Goal: Transaction & Acquisition: Purchase product/service

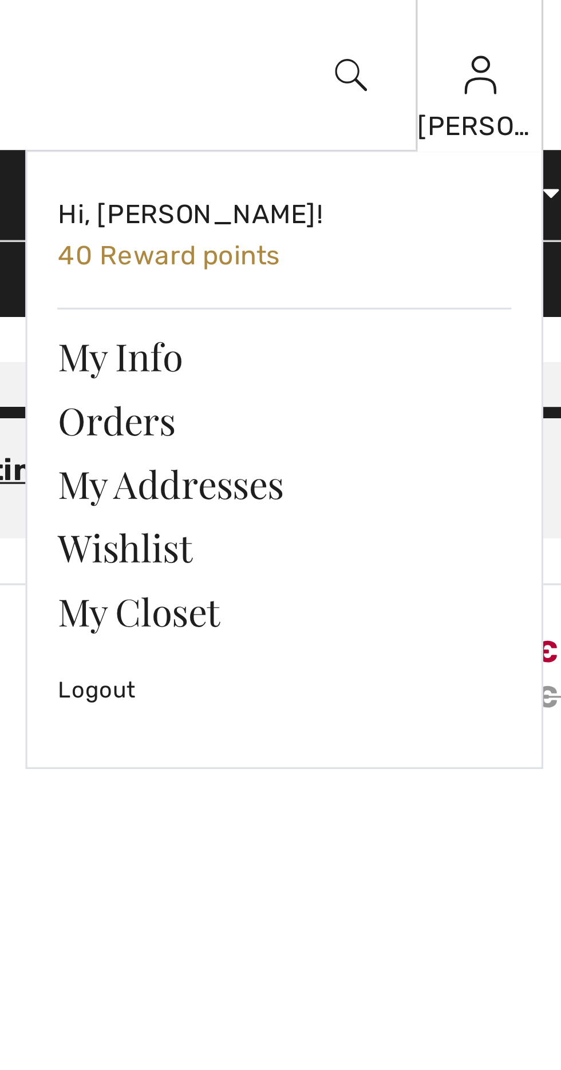
click at [501, 23] on img at bounding box center [502, 23] width 10 height 14
click at [402, 169] on link "Wishlist" at bounding box center [442, 166] width 138 height 19
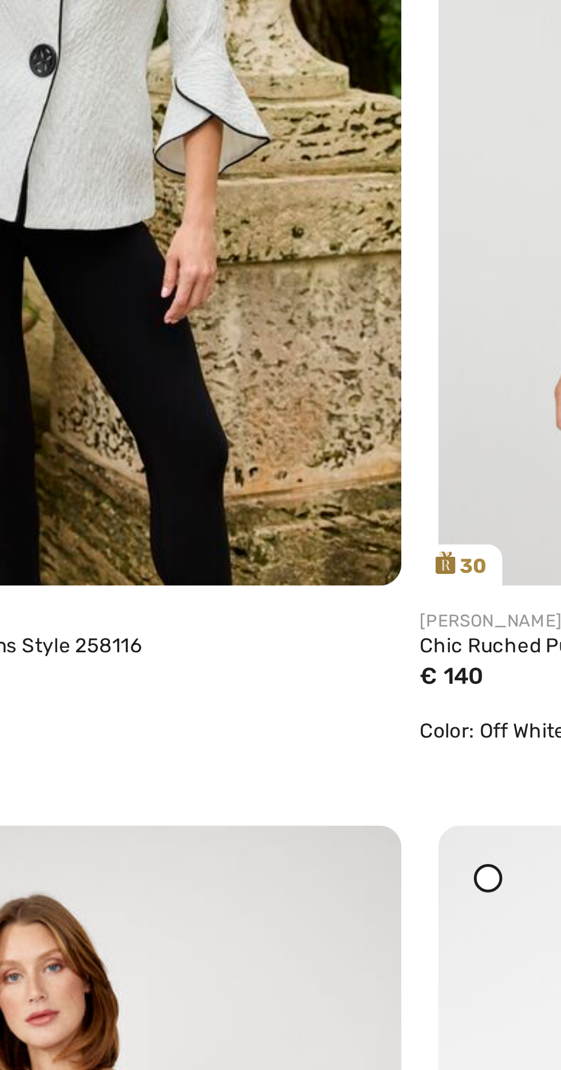
scroll to position [1361, 0]
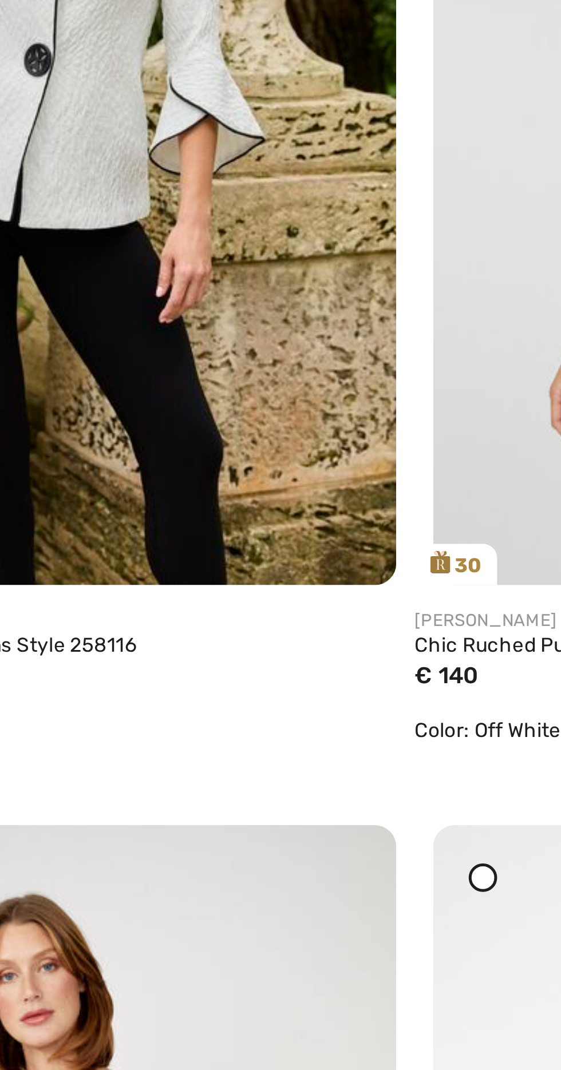
click at [308, 798] on div at bounding box center [307, 802] width 11 height 11
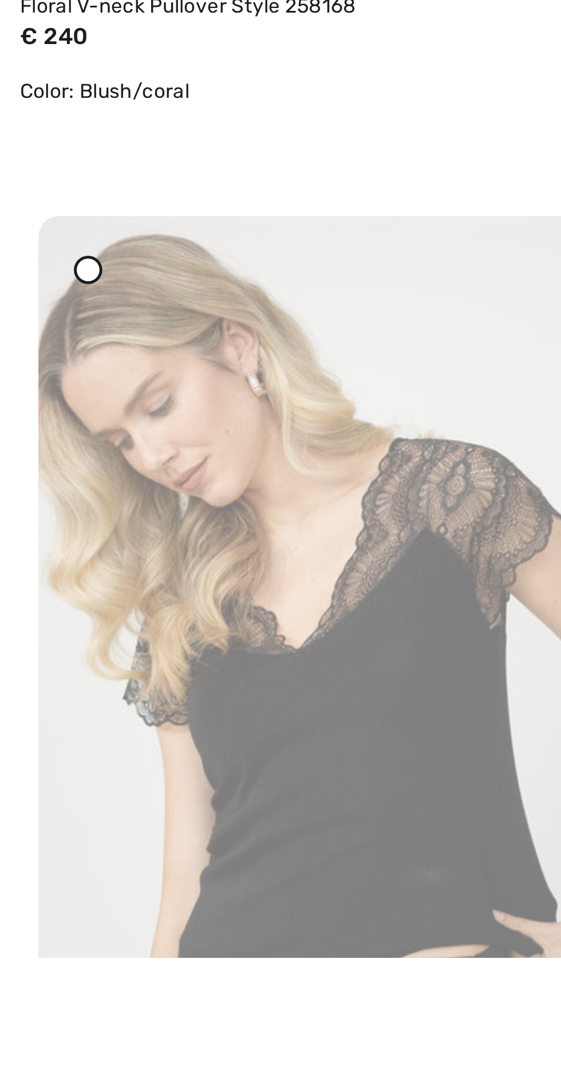
scroll to position [1865, 0]
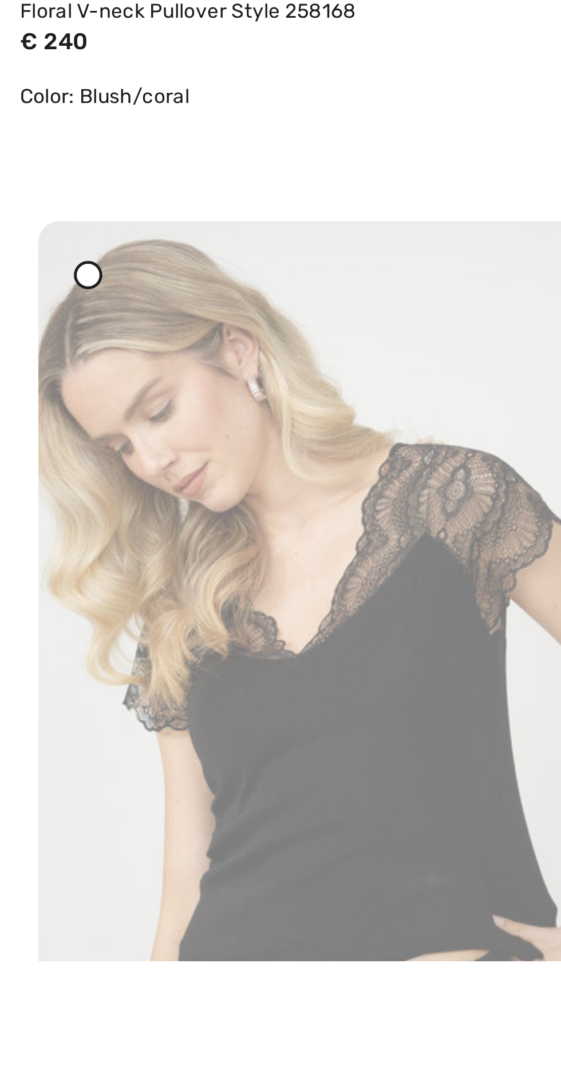
click at [33, 793] on icon at bounding box center [35, 793] width 5 height 5
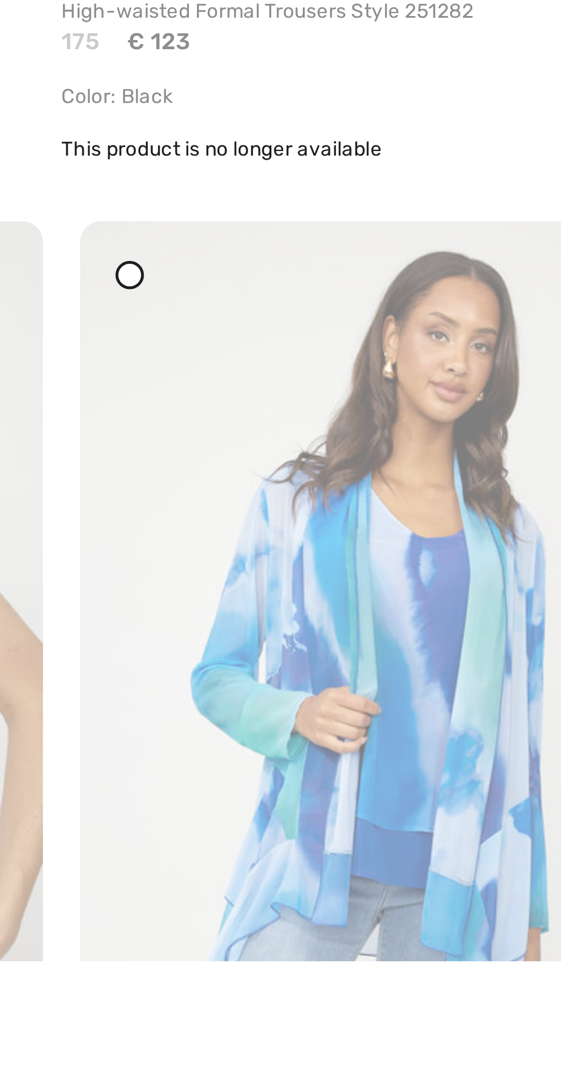
click at [319, 789] on img at bounding box center [417, 965] width 258 height 386
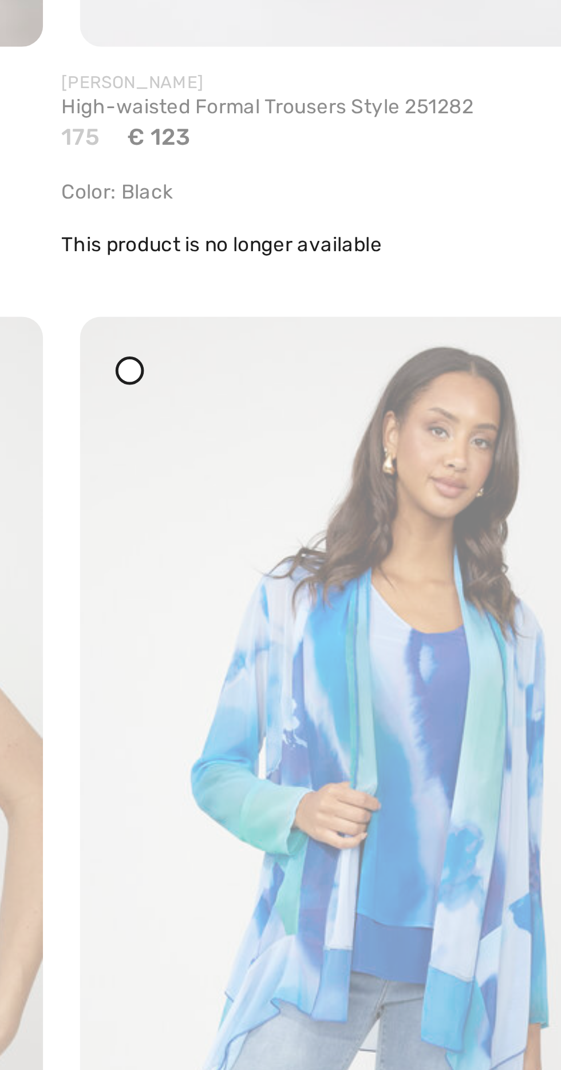
scroll to position [1986, 0]
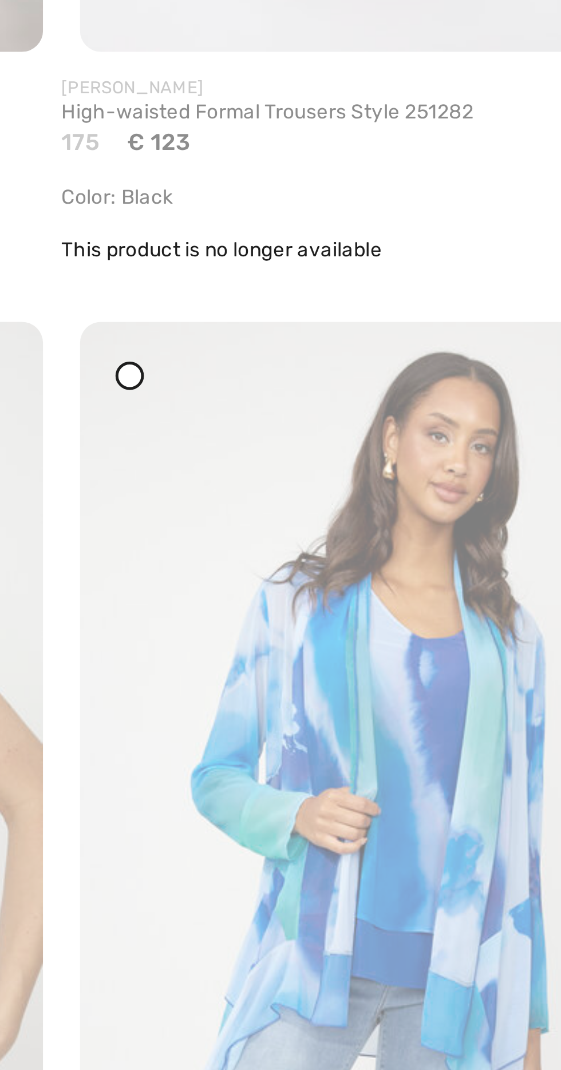
click at [307, 672] on icon at bounding box center [308, 672] width 5 height 5
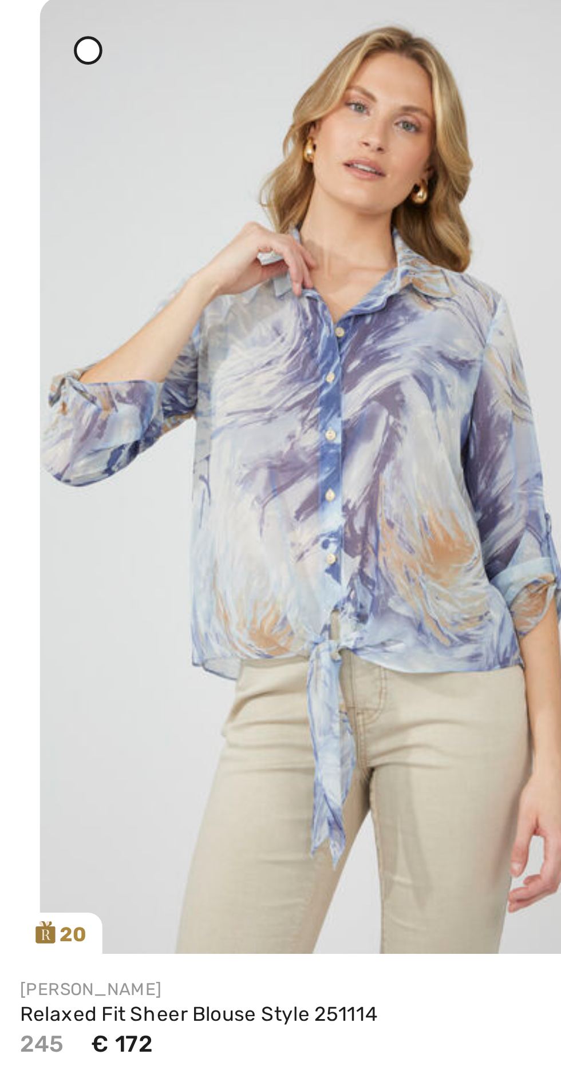
scroll to position [2496, 0]
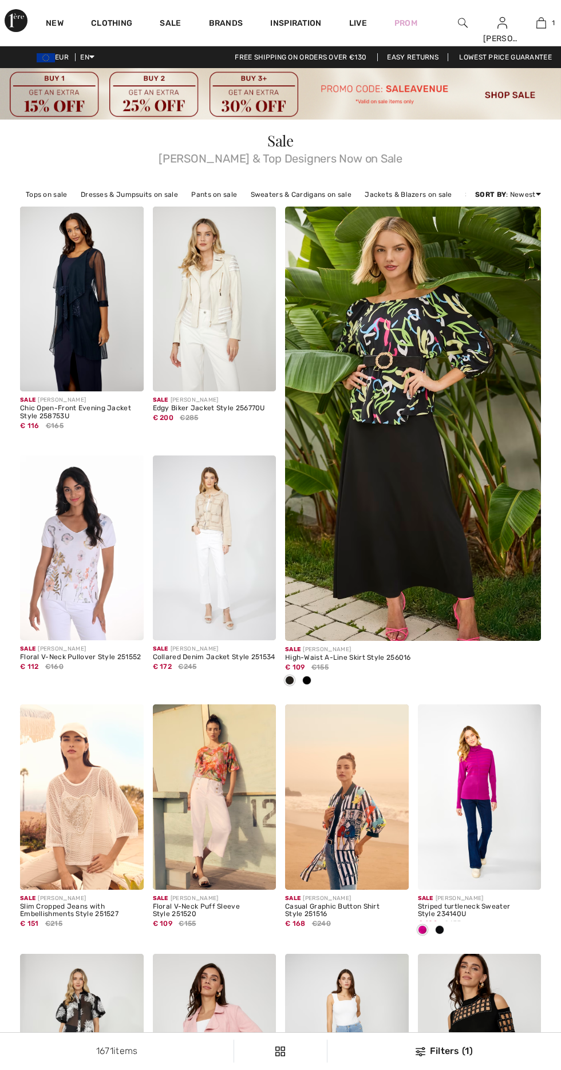
checkbox input "true"
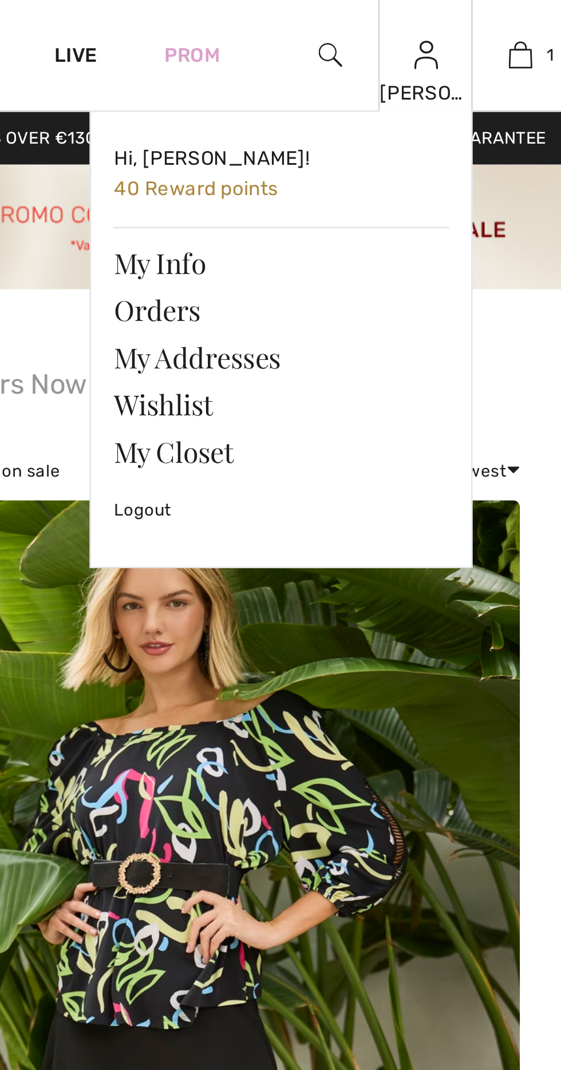
click at [504, 27] on img at bounding box center [502, 23] width 10 height 14
click at [405, 163] on link "Wishlist" at bounding box center [442, 166] width 138 height 19
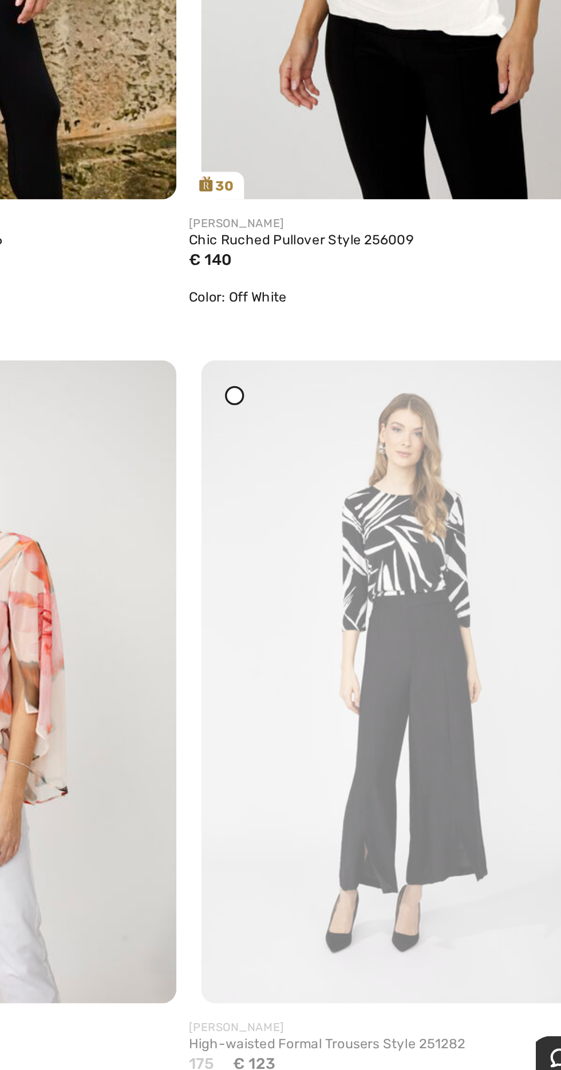
scroll to position [1512, 0]
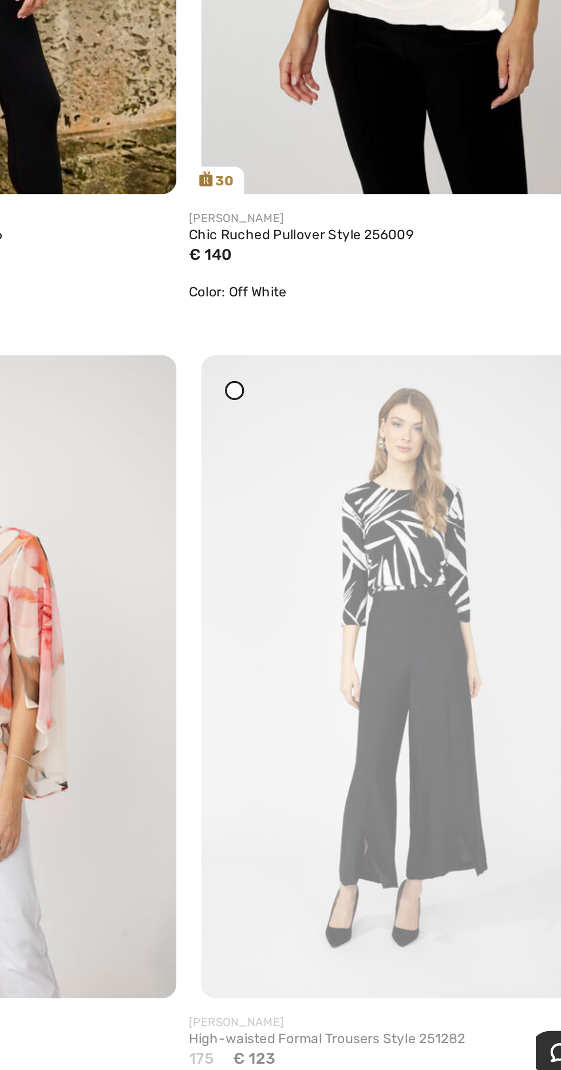
click at [301, 659] on img at bounding box center [417, 823] width 258 height 386
click at [301, 658] on span at bounding box center [307, 651] width 14 height 14
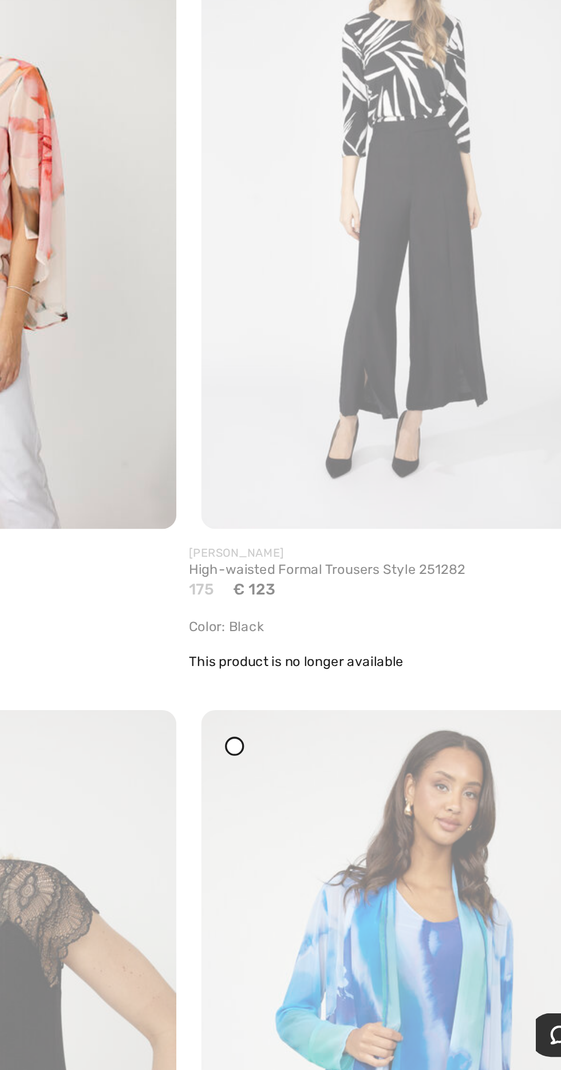
scroll to position [1793, 0]
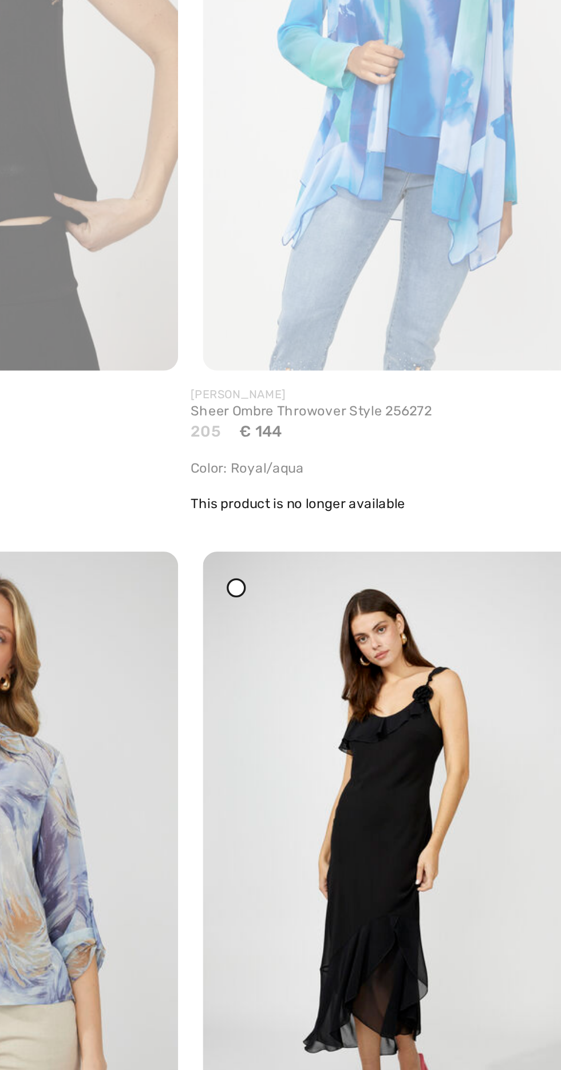
scroll to position [2635, 0]
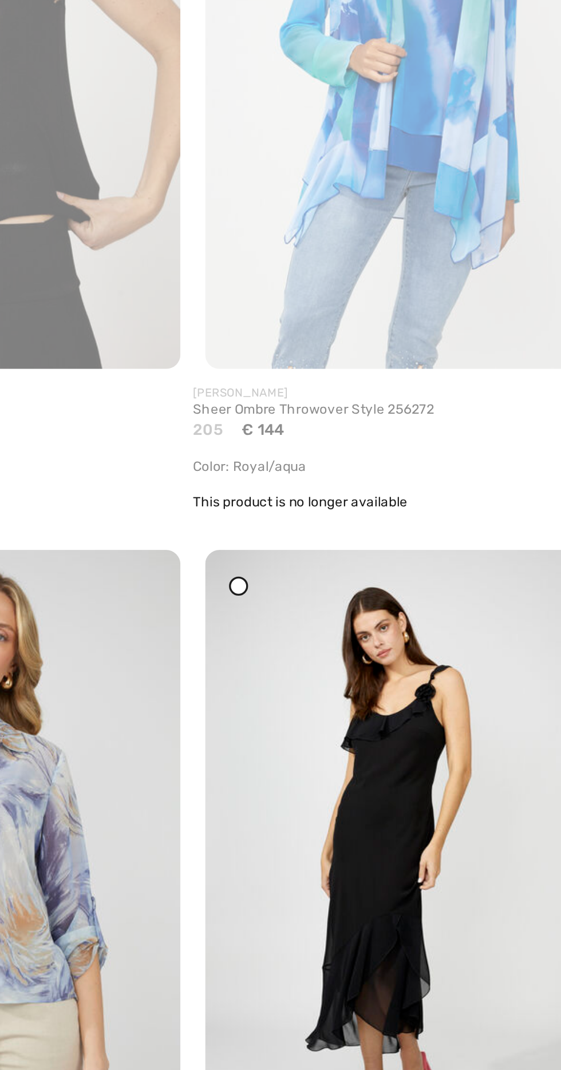
click at [406, 631] on img at bounding box center [417, 690] width 258 height 386
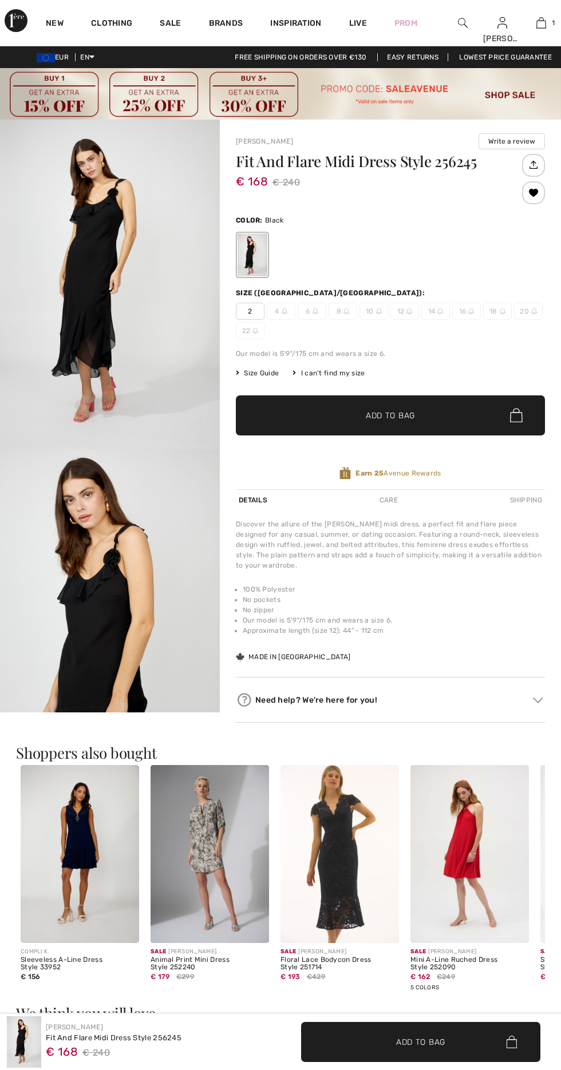
checkbox input "true"
click at [423, 418] on span "✔ Added to Bag Add to Bag" at bounding box center [390, 415] width 309 height 40
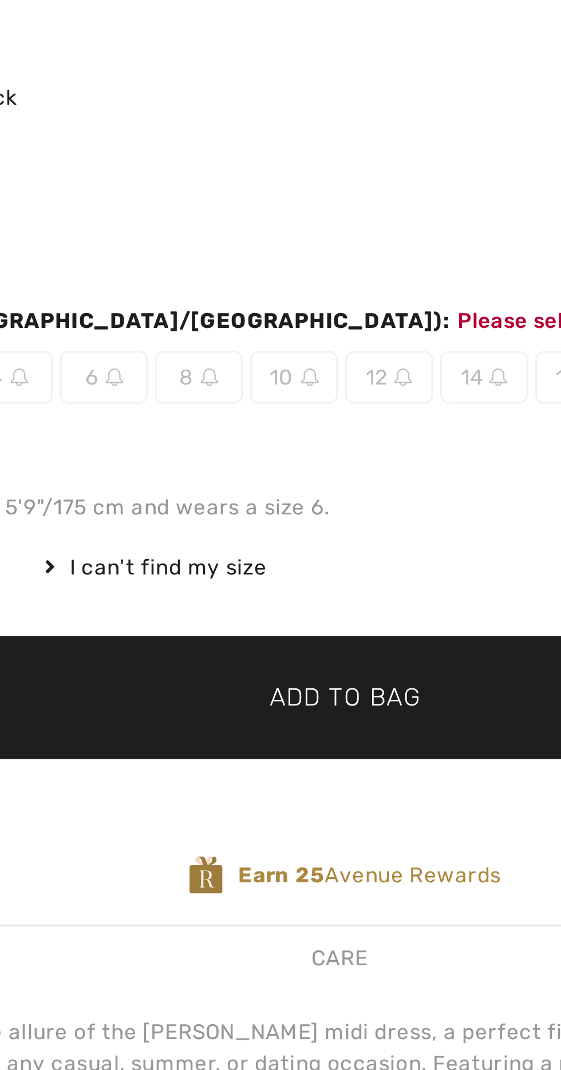
click at [390, 421] on span "✔ Added to Bag Add to Bag" at bounding box center [390, 415] width 309 height 40
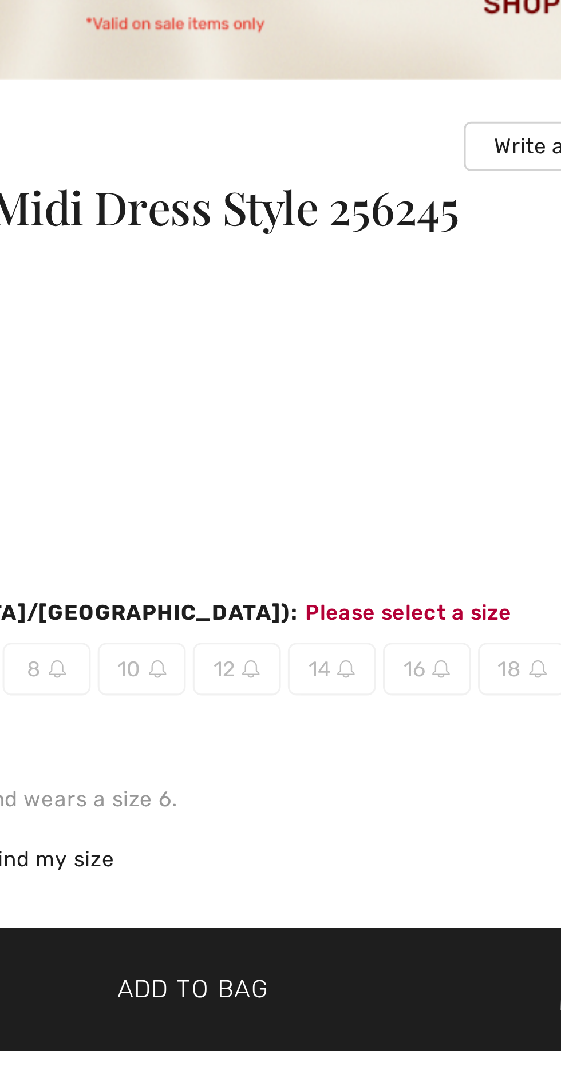
scroll to position [13, 0]
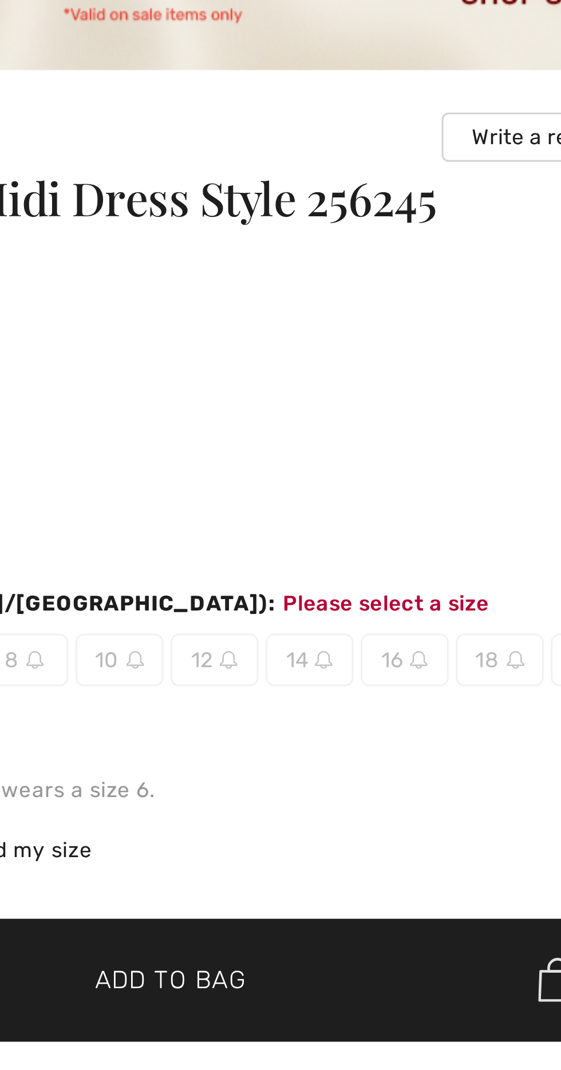
click at [438, 301] on span "14" at bounding box center [435, 298] width 29 height 17
click at [442, 299] on img at bounding box center [440, 299] width 6 height 6
click at [442, 302] on span "14" at bounding box center [435, 298] width 29 height 17
click at [442, 296] on img at bounding box center [440, 299] width 6 height 6
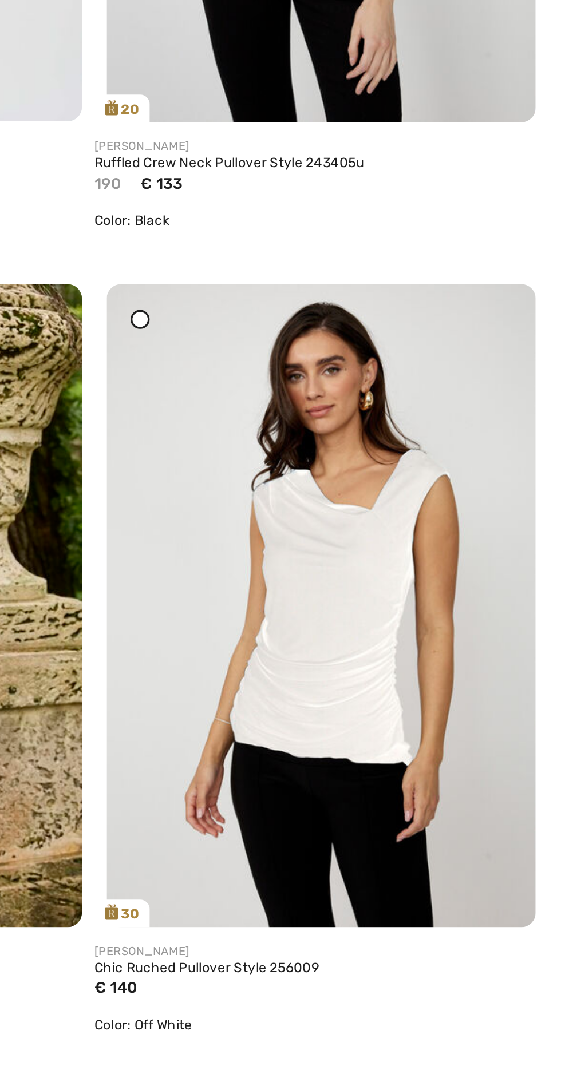
scroll to position [1322, 0]
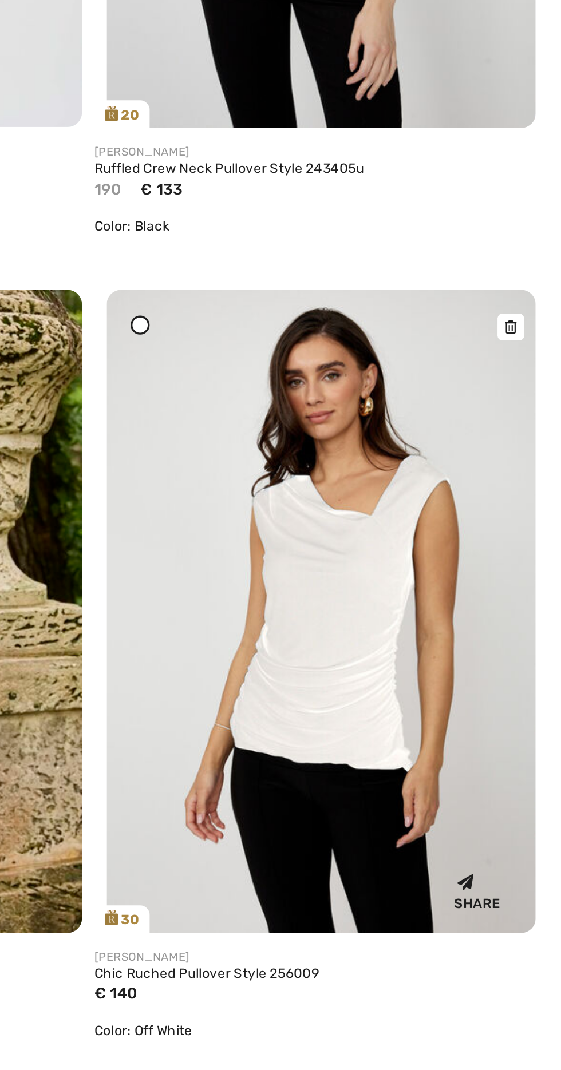
click at [434, 570] on img at bounding box center [417, 529] width 258 height 386
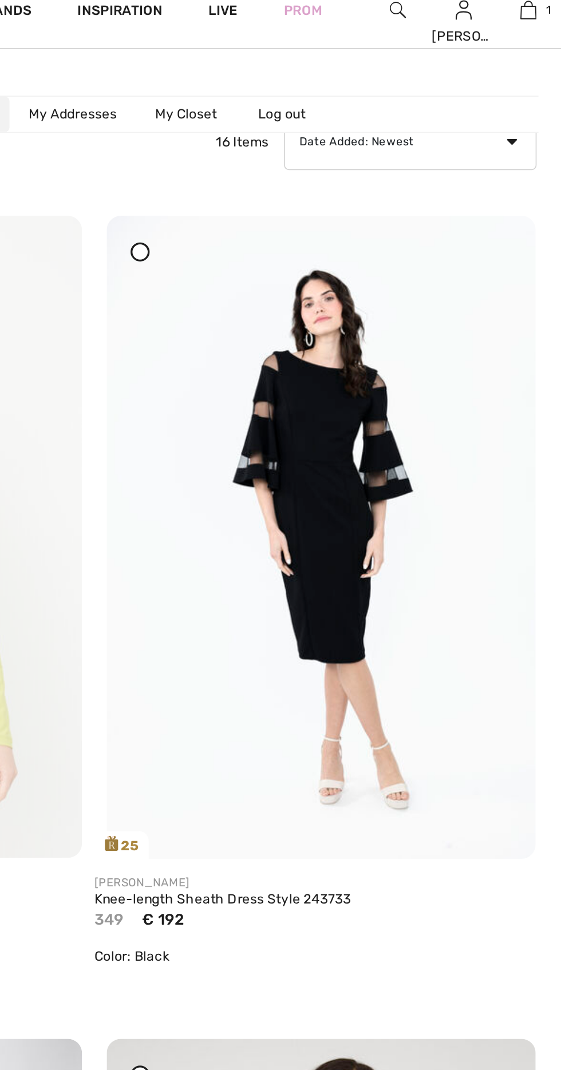
scroll to position [52, 0]
click at [450, 382] on img at bounding box center [417, 339] width 258 height 386
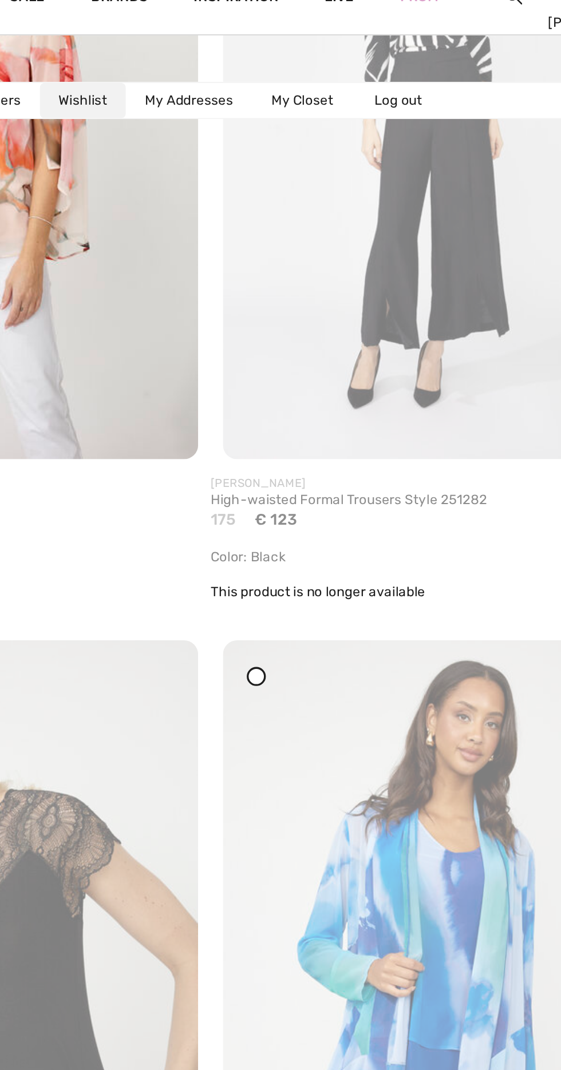
scroll to position [2227, 0]
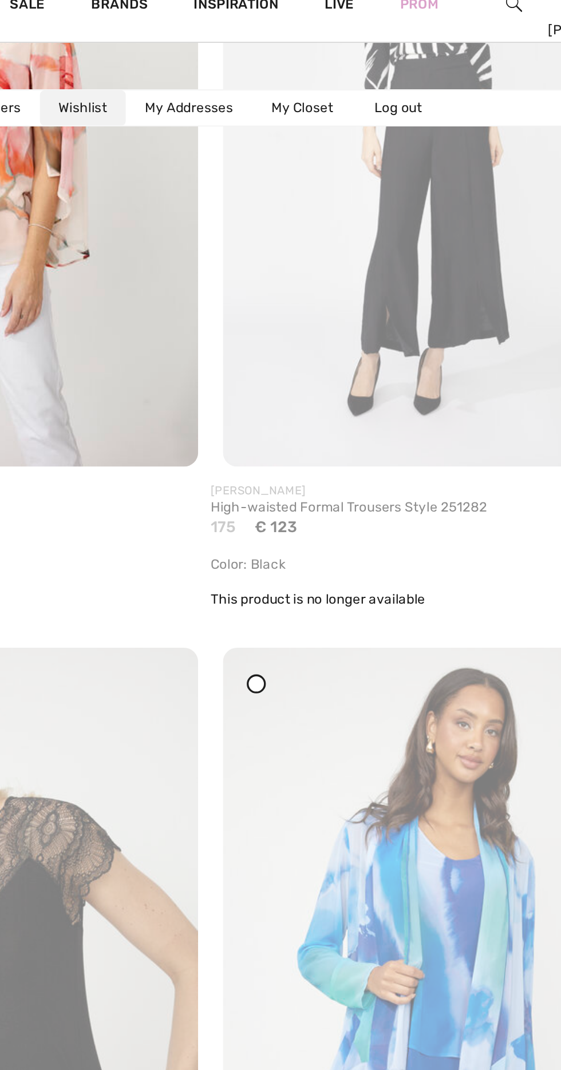
click at [312, 433] on div at bounding box center [307, 431] width 11 height 11
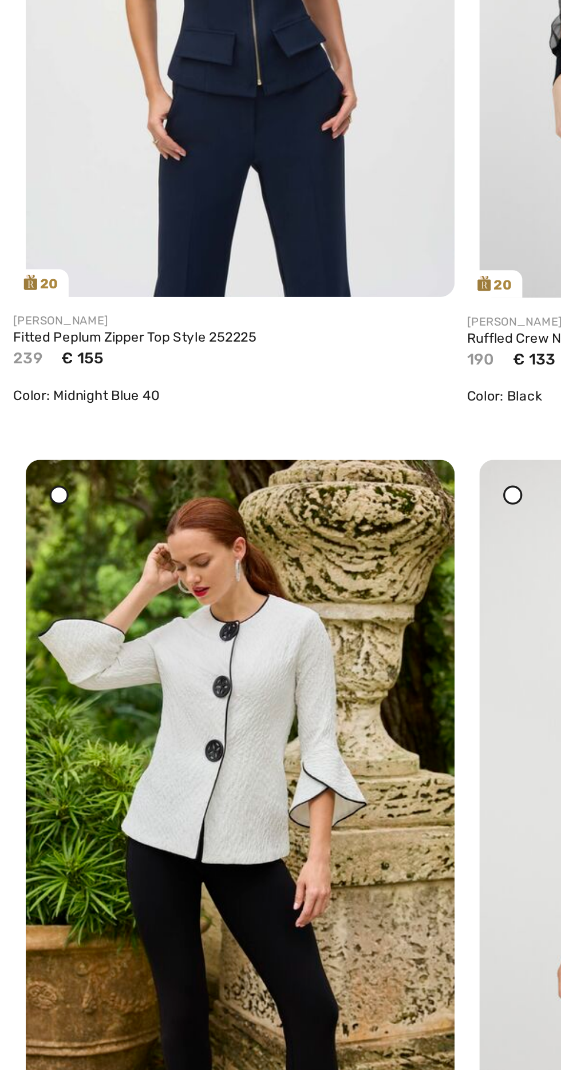
scroll to position [957, 0]
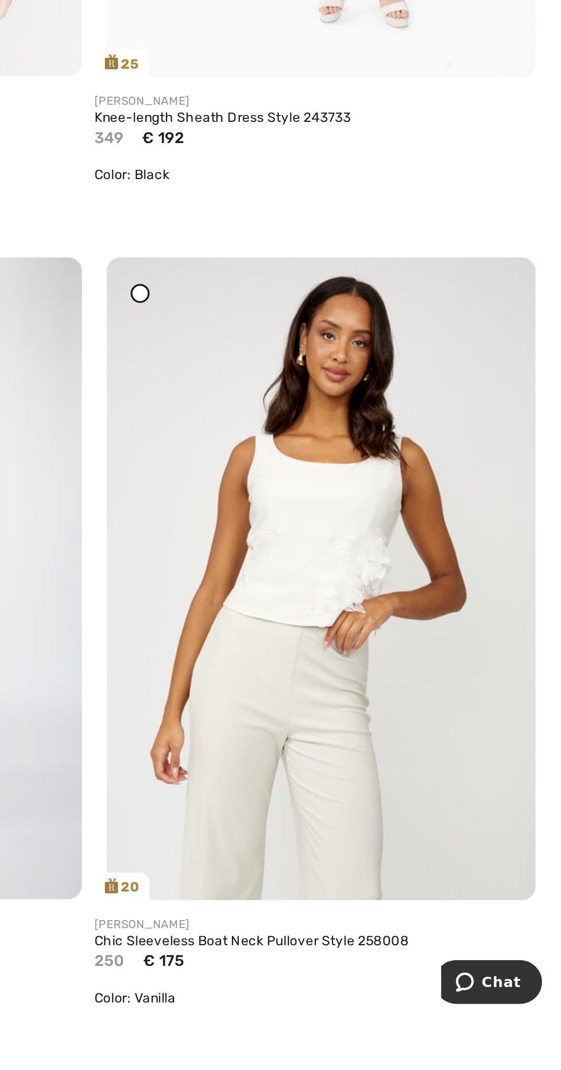
scroll to position [81, 0]
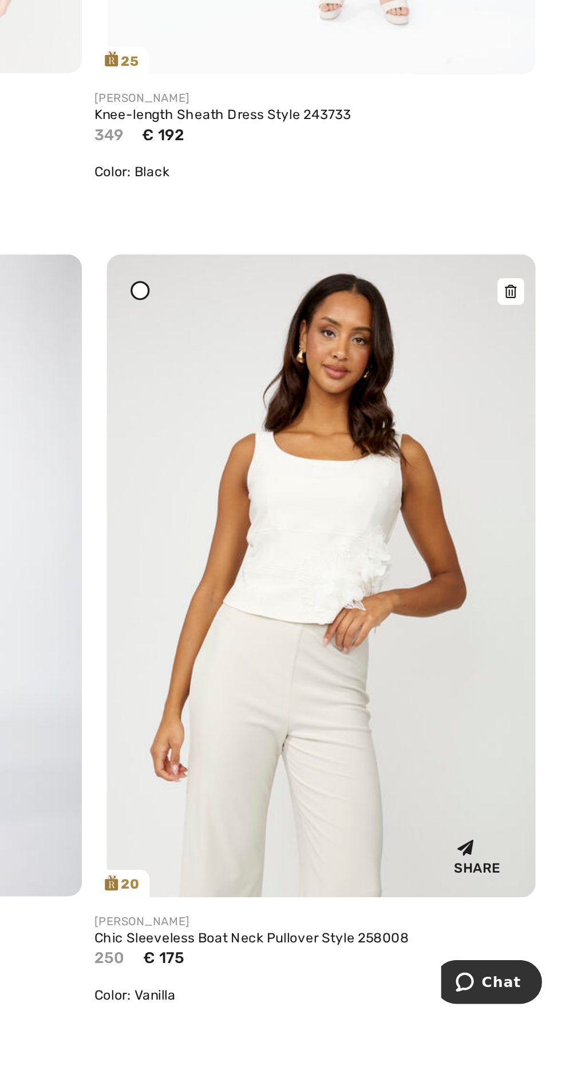
click at [475, 901] on img at bounding box center [417, 805] width 258 height 386
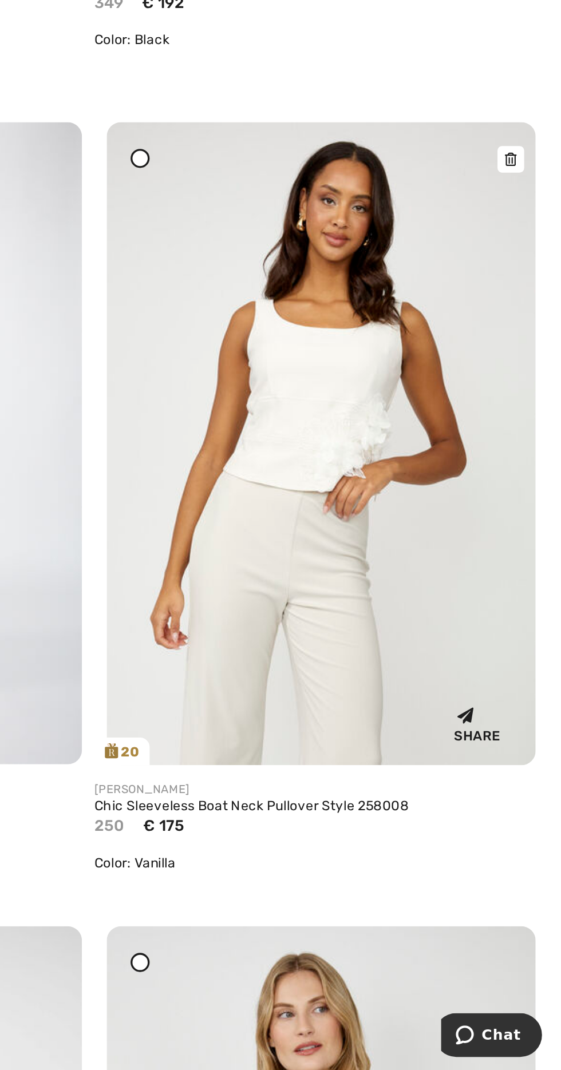
scroll to position [192, 0]
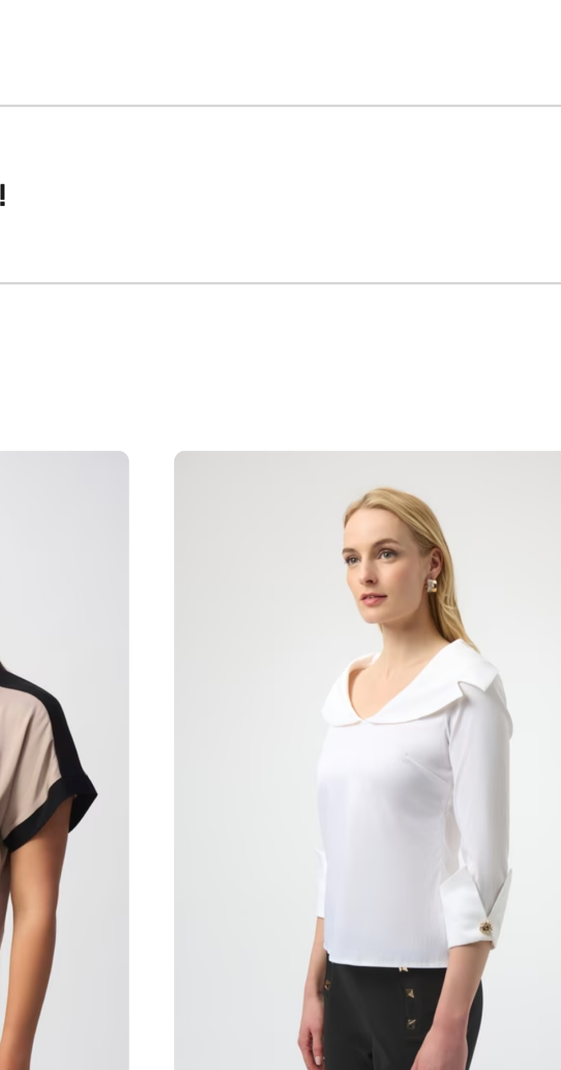
scroll to position [443, 0]
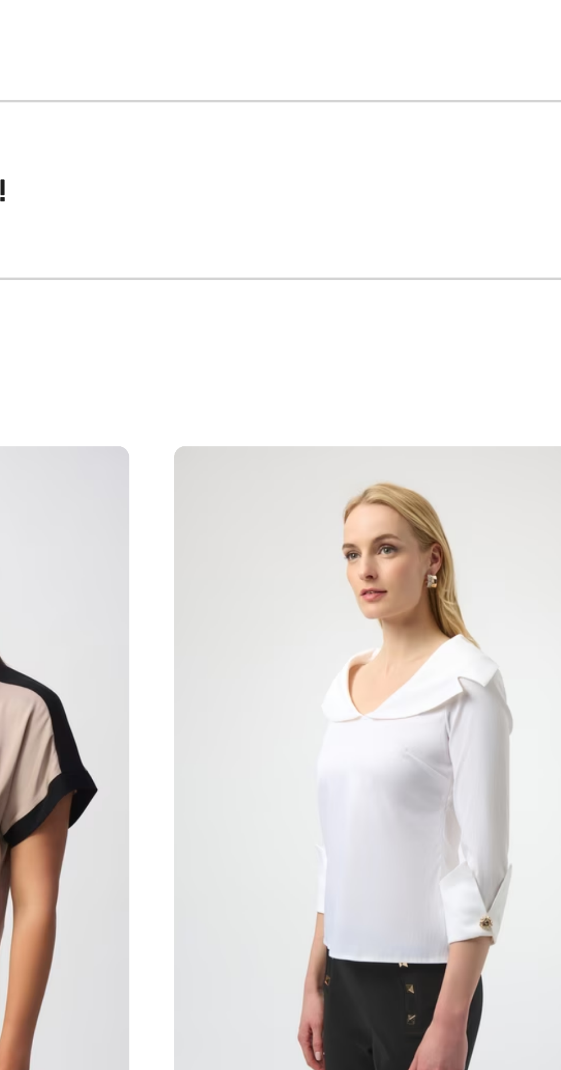
click at [486, 391] on img at bounding box center [478, 402] width 118 height 178
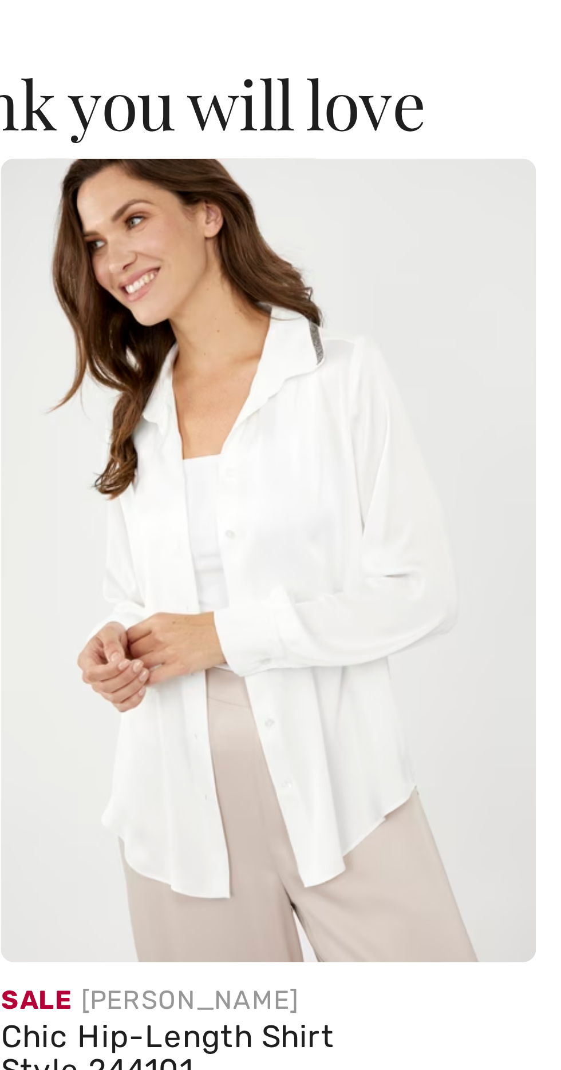
scroll to position [0, 88]
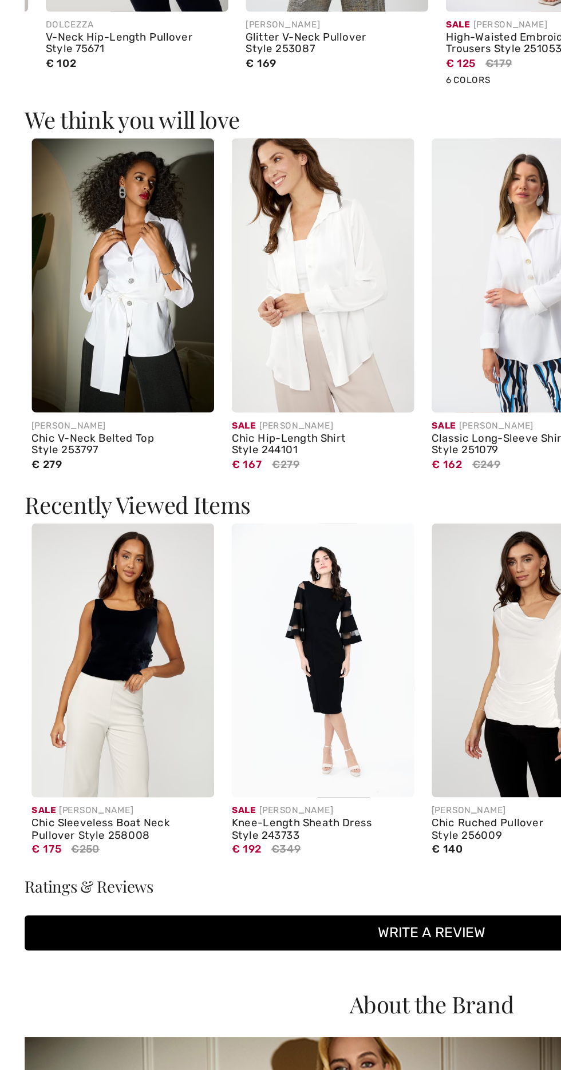
click at [247, 718] on img at bounding box center [210, 727] width 118 height 178
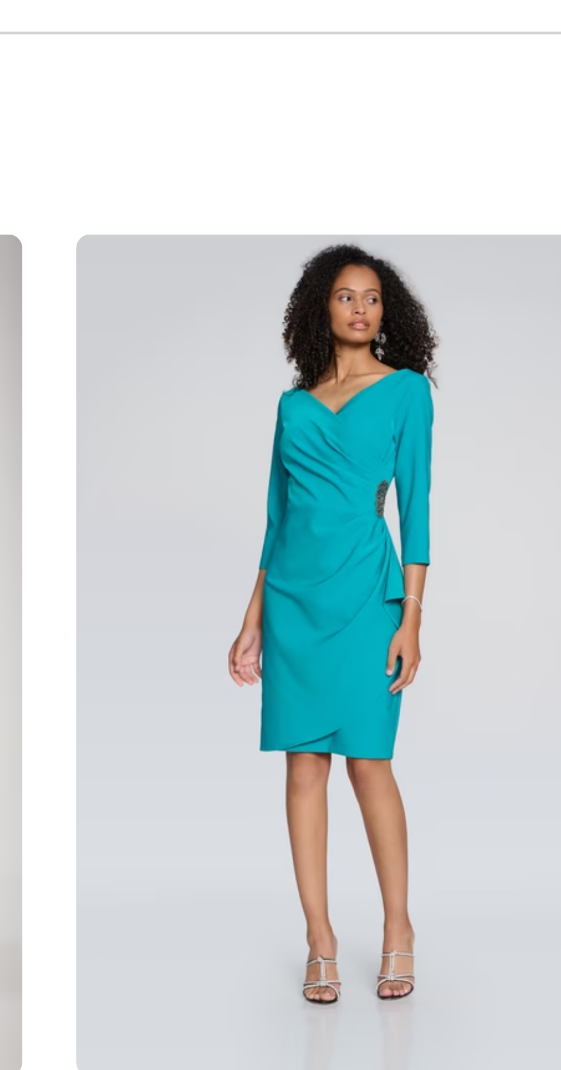
scroll to position [0, 51]
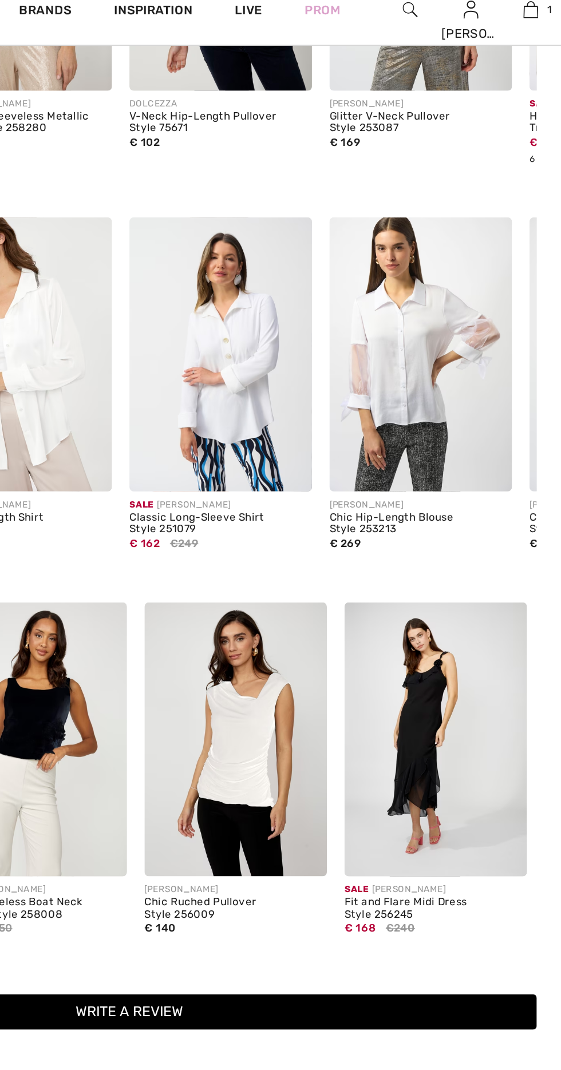
scroll to position [878, 0]
